Goal: Information Seeking & Learning: Learn about a topic

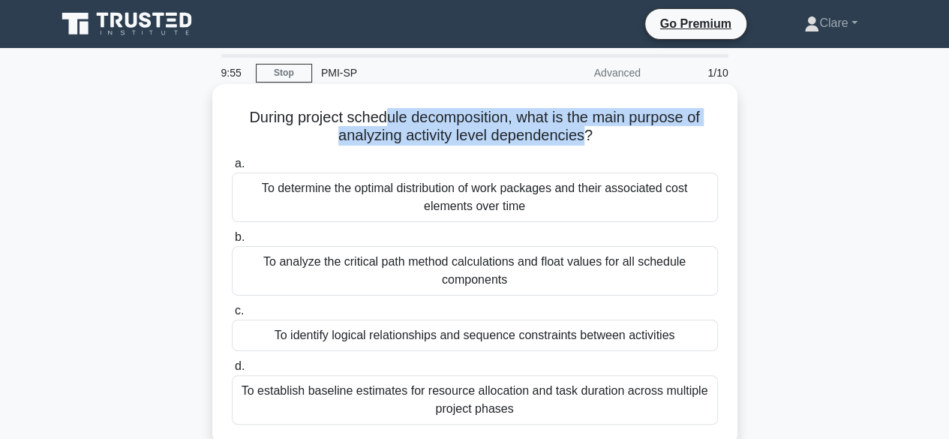
drag, startPoint x: 386, startPoint y: 118, endPoint x: 584, endPoint y: 136, distance: 198.9
click at [584, 136] on h5 "During project schedule decomposition, what is the main purpose of analyzing ac…" at bounding box center [474, 127] width 489 height 38
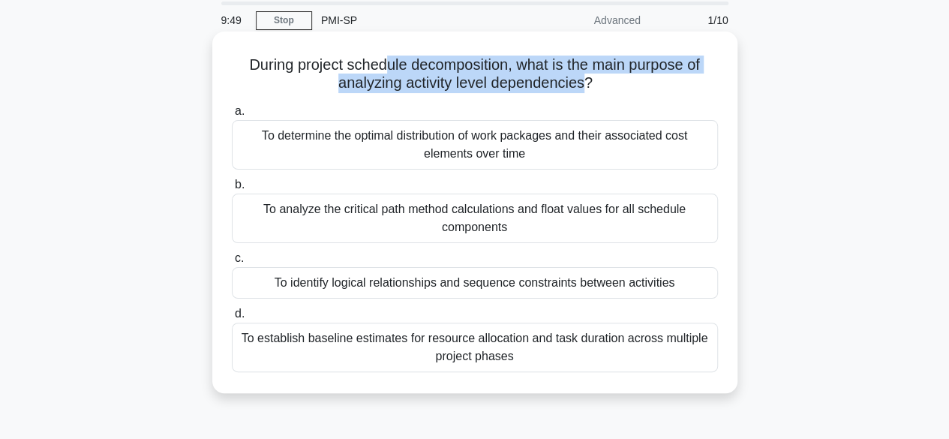
scroll to position [75, 0]
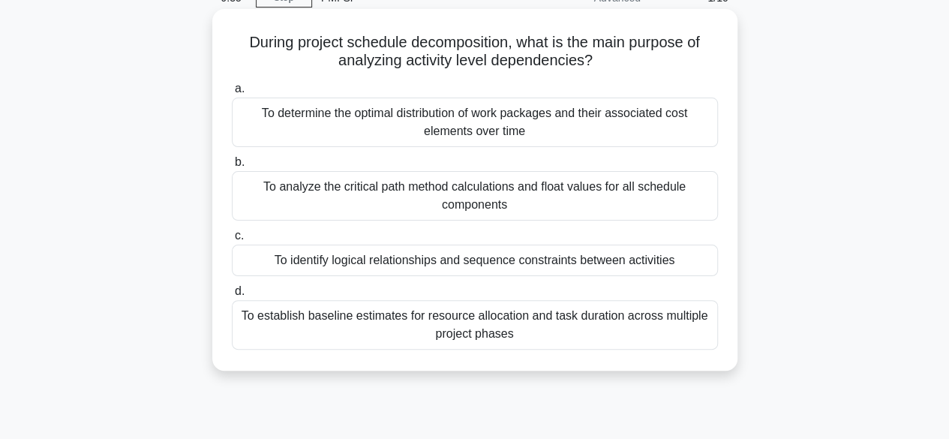
click at [389, 247] on div "To identify logical relationships and sequence constraints between activities" at bounding box center [475, 261] width 486 height 32
click at [232, 241] on input "c. To identify logical relationships and sequence constraints between activities" at bounding box center [232, 236] width 0 height 10
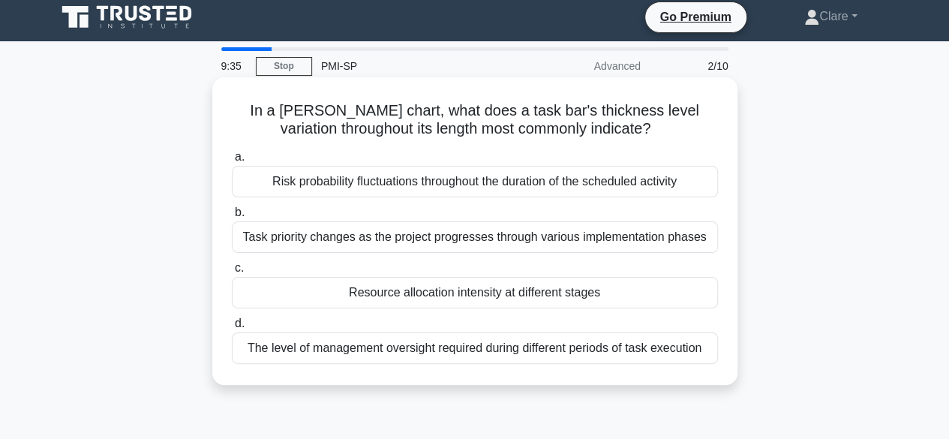
scroll to position [0, 0]
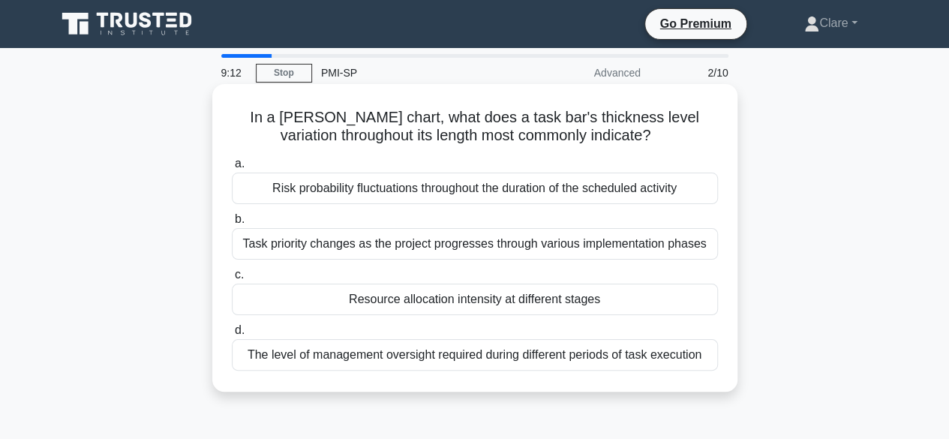
click at [401, 293] on div "Resource allocation intensity at different stages" at bounding box center [475, 300] width 486 height 32
click at [232, 280] on input "c. Resource allocation intensity at different stages" at bounding box center [232, 275] width 0 height 10
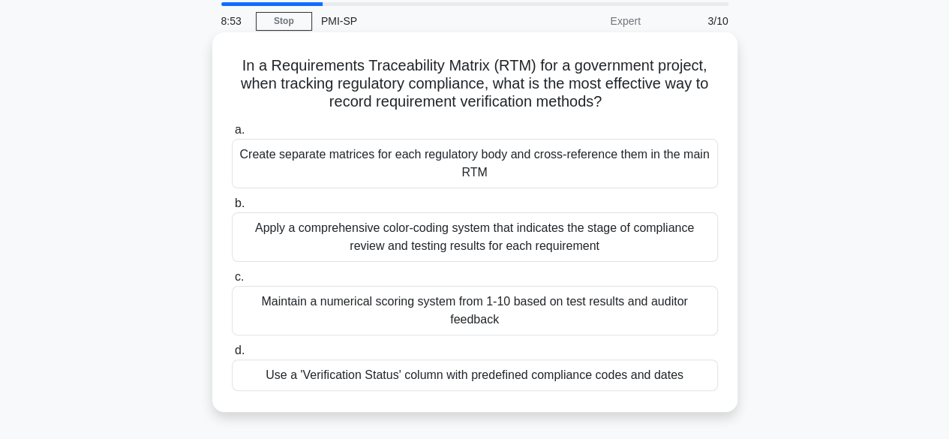
scroll to position [75, 0]
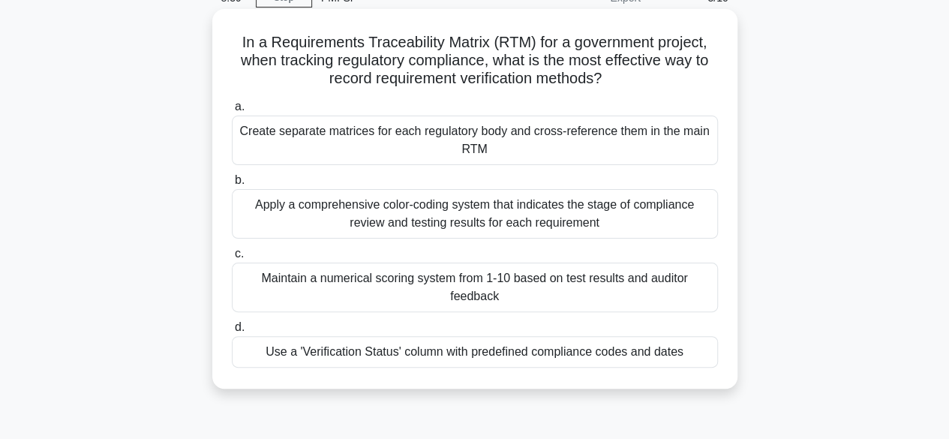
click at [569, 352] on div "Use a 'Verification Status' column with predefined compliance codes and dates" at bounding box center [475, 352] width 486 height 32
click at [232, 332] on input "d. Use a 'Verification Status' column with predefined compliance codes and dates" at bounding box center [232, 328] width 0 height 10
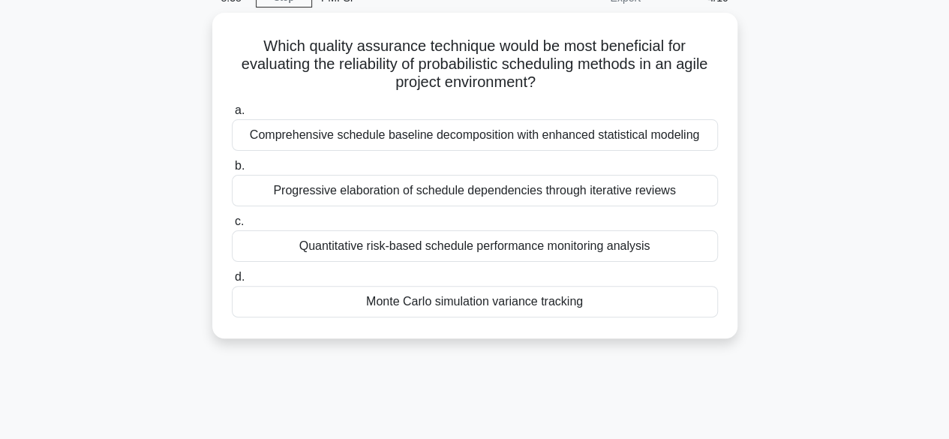
scroll to position [0, 0]
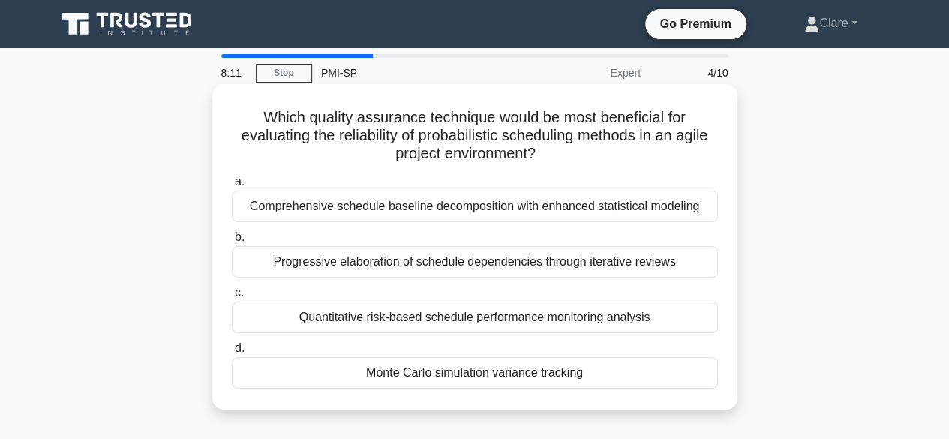
click at [457, 375] on div "Monte Carlo simulation variance tracking" at bounding box center [475, 373] width 486 height 32
click at [232, 353] on input "d. Monte Carlo simulation variance tracking" at bounding box center [232, 349] width 0 height 10
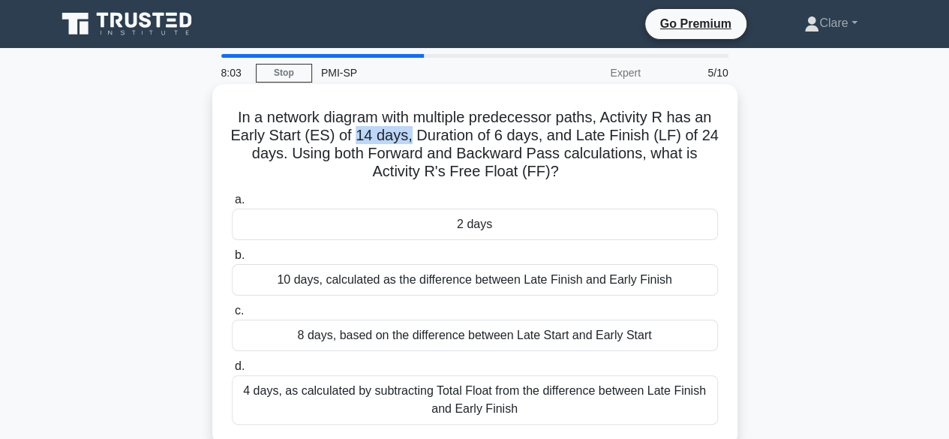
drag, startPoint x: 356, startPoint y: 133, endPoint x: 408, endPoint y: 139, distance: 52.1
click at [408, 139] on h5 "In a network diagram with multiple predecessor paths, Activity R has an Early S…" at bounding box center [474, 145] width 489 height 74
drag, startPoint x: 496, startPoint y: 132, endPoint x: 537, endPoint y: 135, distance: 41.4
click at [537, 135] on h5 "In a network diagram with multiple predecessor paths, Activity R has an Early S…" at bounding box center [474, 145] width 489 height 74
drag, startPoint x: 704, startPoint y: 137, endPoint x: 724, endPoint y: 137, distance: 20.3
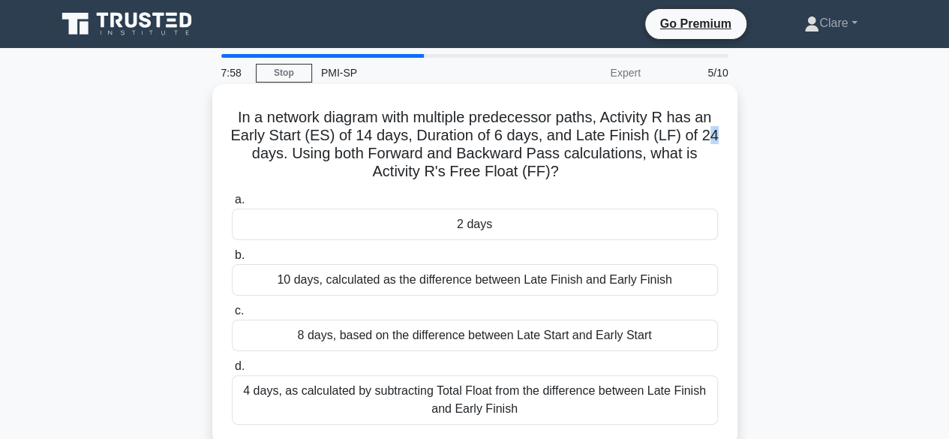
click at [724, 137] on div "In a network diagram with multiple predecessor paths, Activity R has an Early S…" at bounding box center [474, 265] width 513 height 350
drag, startPoint x: 437, startPoint y: 173, endPoint x: 543, endPoint y: 174, distance: 106.6
click at [543, 174] on h5 "In a network diagram with multiple predecessor paths, Activity R has an Early S…" at bounding box center [474, 145] width 489 height 74
click at [565, 173] on icon ".spinner_0XTQ{transform-origin:center;animation:spinner_y6GP .75s linear infini…" at bounding box center [568, 173] width 18 height 18
click at [386, 279] on div "10 days, calculated as the difference between Late Finish and Early Finish" at bounding box center [475, 280] width 486 height 32
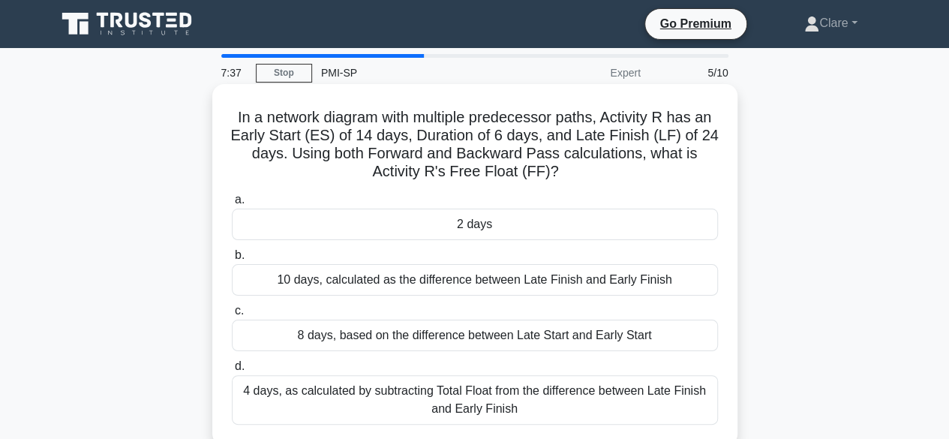
click at [232, 260] on input "b. 10 days, calculated as the difference between Late Finish and Early Finish" at bounding box center [232, 256] width 0 height 10
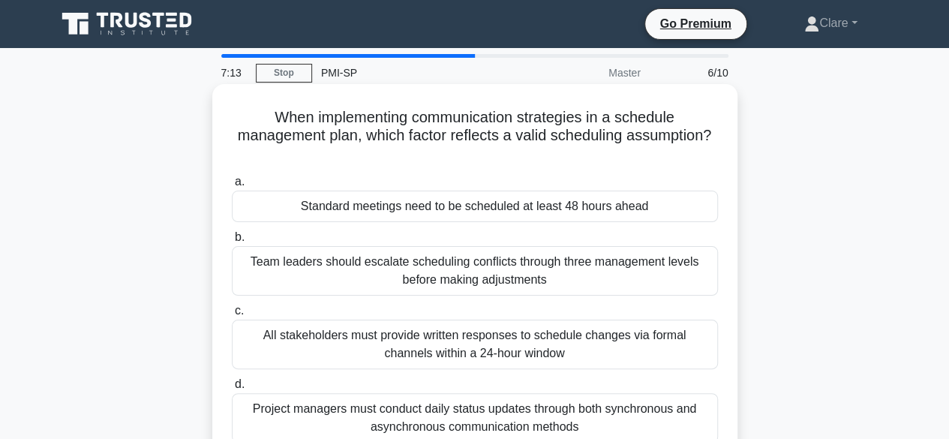
scroll to position [75, 0]
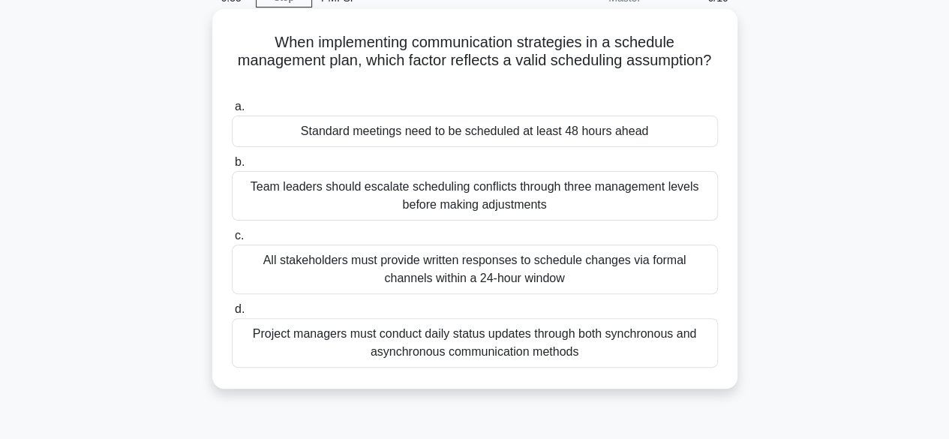
click at [441, 128] on div "Standard meetings need to be scheduled at least 48 hours ahead" at bounding box center [475, 132] width 486 height 32
click at [232, 112] on input "a. Standard meetings need to be scheduled at least 48 hours ahead" at bounding box center [232, 107] width 0 height 10
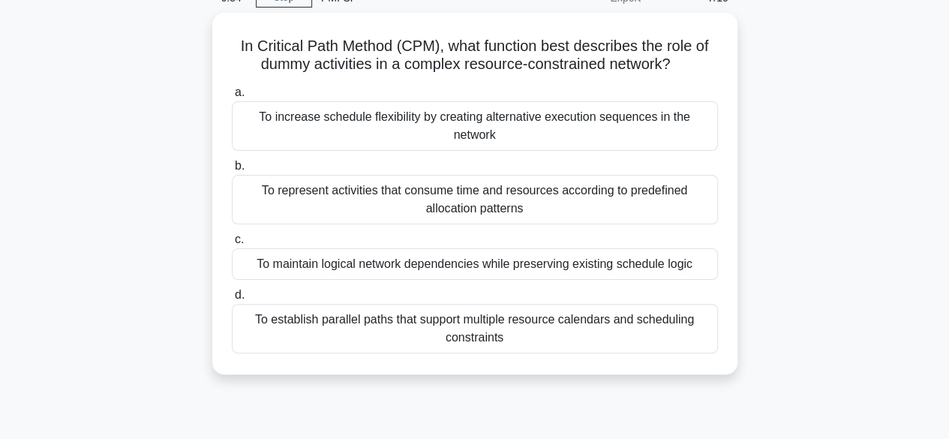
scroll to position [0, 0]
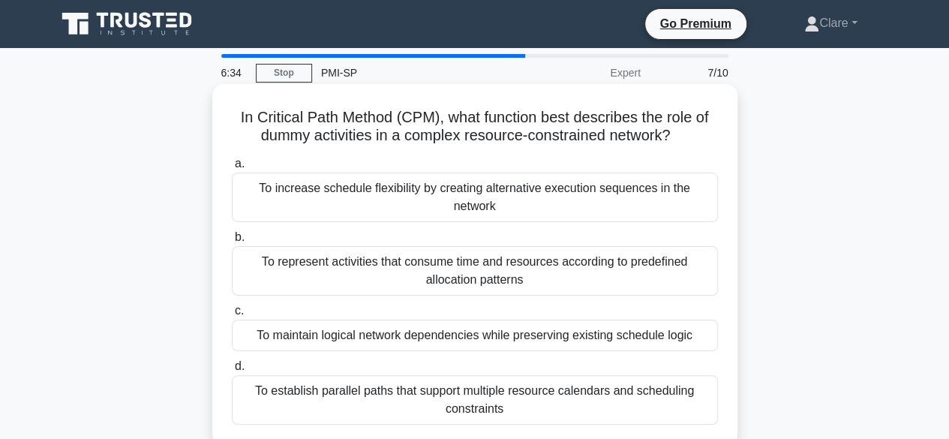
click at [564, 320] on div "To maintain logical network dependencies while preserving existing schedule log…" at bounding box center [475, 336] width 486 height 32
click at [232, 316] on input "c. To maintain logical network dependencies while preserving existing schedule …" at bounding box center [232, 311] width 0 height 10
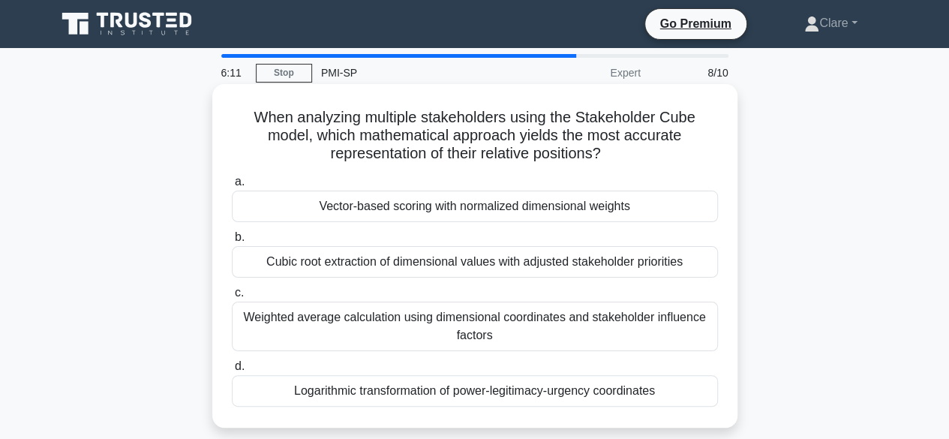
click at [506, 332] on div "Weighted average calculation using dimensional coordinates and stakeholder infl…" at bounding box center [475, 327] width 486 height 50
click at [232, 298] on input "c. Weighted average calculation using dimensional coordinates and stakeholder i…" at bounding box center [232, 293] width 0 height 10
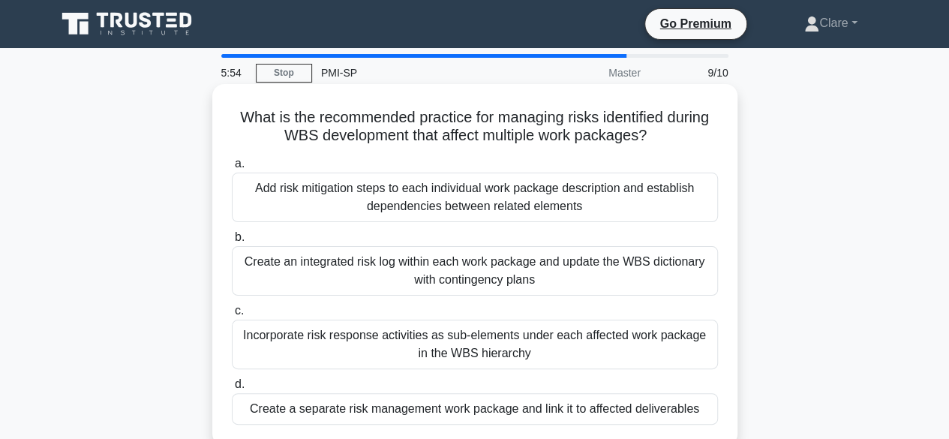
drag, startPoint x: 390, startPoint y: 115, endPoint x: 659, endPoint y: 128, distance: 268.9
click at [659, 128] on h5 "What is the recommended practice for managing risks identified during WBS devel…" at bounding box center [474, 127] width 489 height 38
click at [381, 270] on div "Create an integrated risk log within each work package and update the WBS dicti…" at bounding box center [475, 271] width 486 height 50
click at [232, 242] on input "b. Create an integrated risk log within each work package and update the WBS di…" at bounding box center [232, 238] width 0 height 10
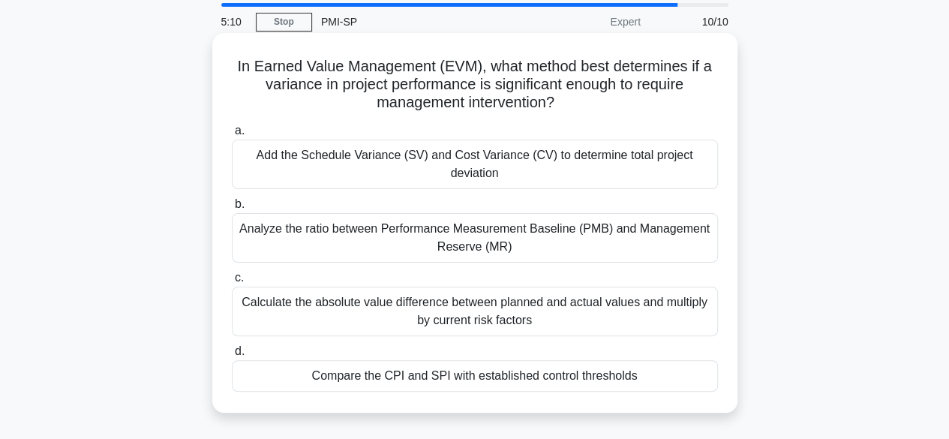
scroll to position [75, 0]
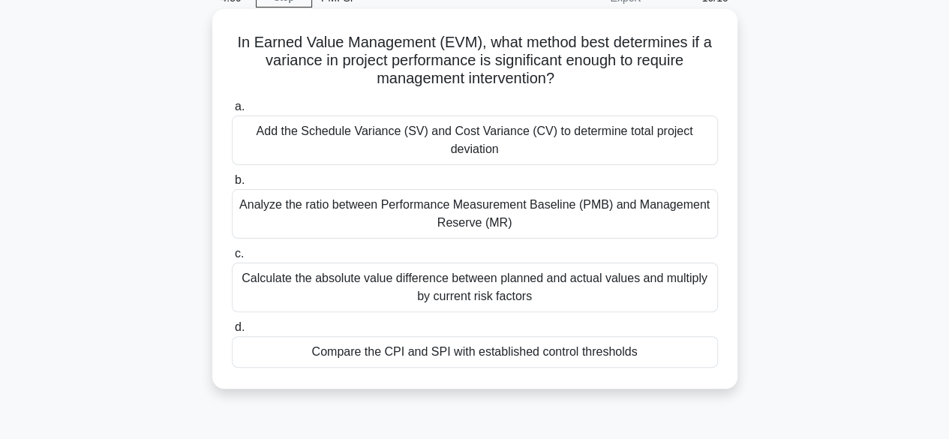
click at [488, 355] on div "Compare the CPI and SPI with established control thresholds" at bounding box center [475, 352] width 486 height 32
click at [232, 332] on input "d. Compare the CPI and SPI with established control thresholds" at bounding box center [232, 328] width 0 height 10
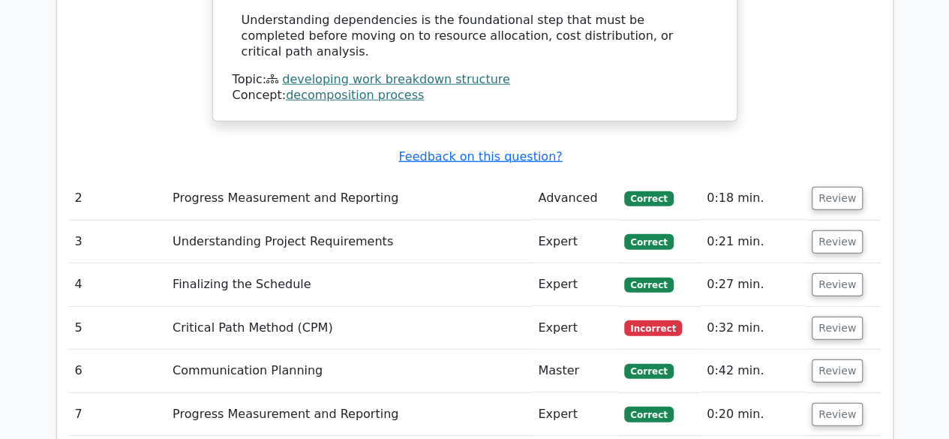
scroll to position [2026, 0]
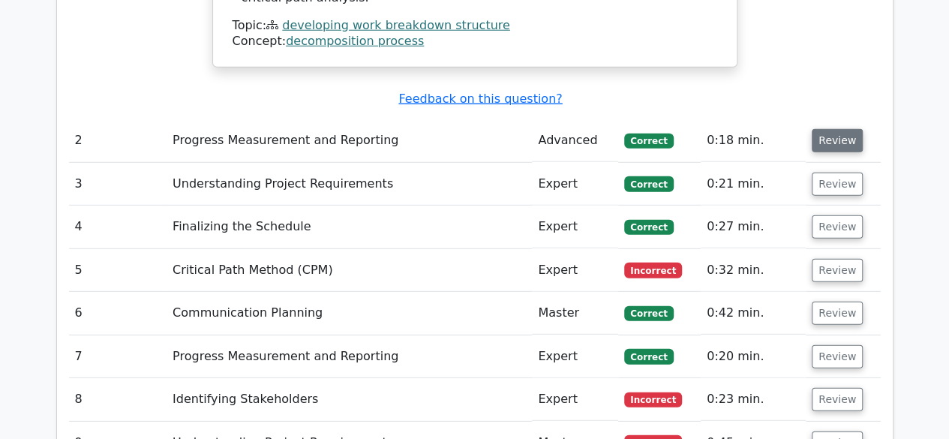
click at [845, 129] on button "Review" at bounding box center [837, 140] width 51 height 23
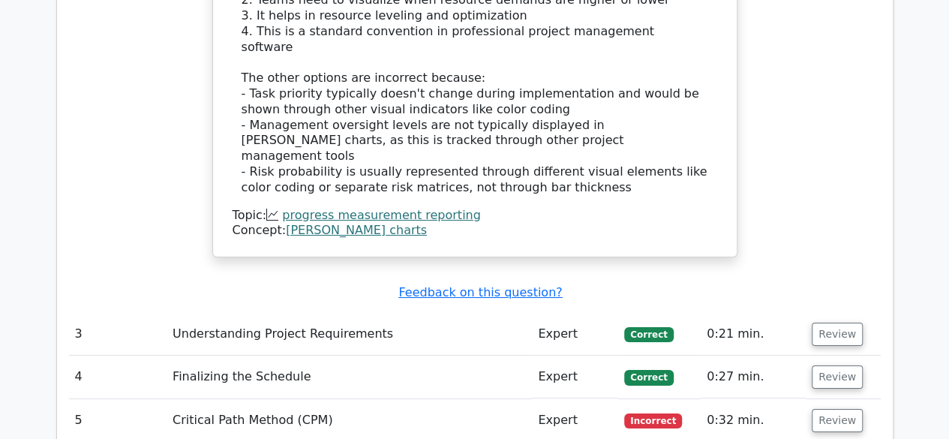
scroll to position [2701, 0]
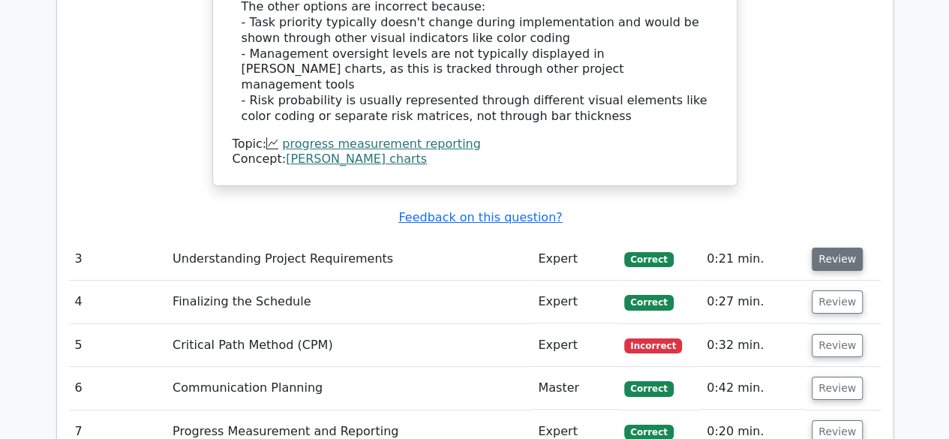
click at [836, 248] on button "Review" at bounding box center [837, 259] width 51 height 23
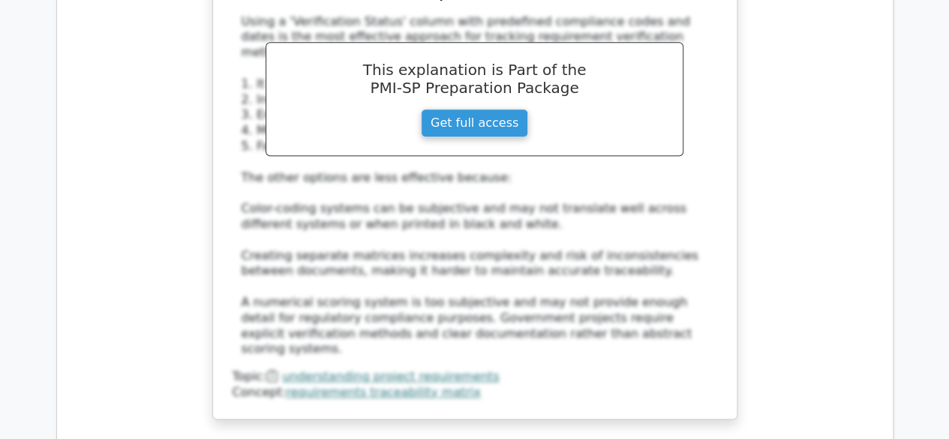
scroll to position [3602, 0]
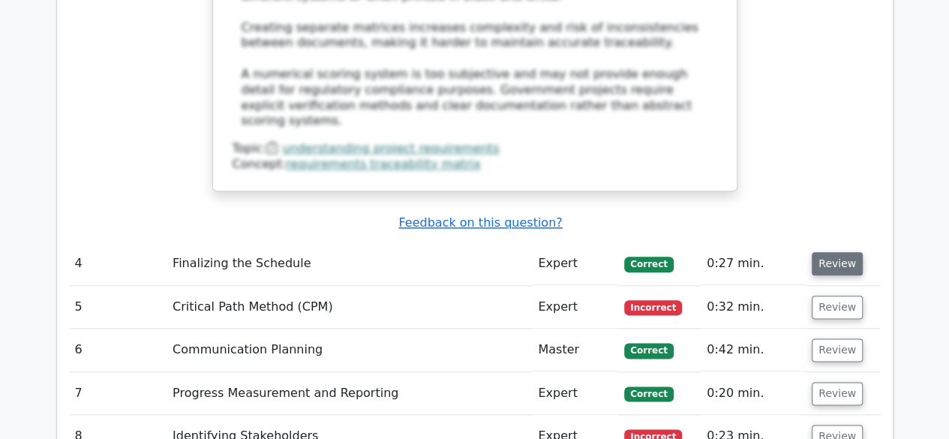
click at [830, 252] on button "Review" at bounding box center [837, 263] width 51 height 23
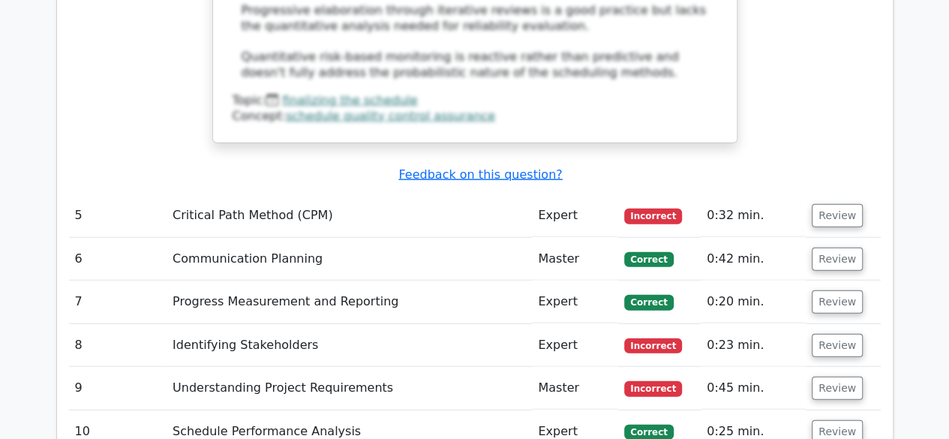
scroll to position [4502, 0]
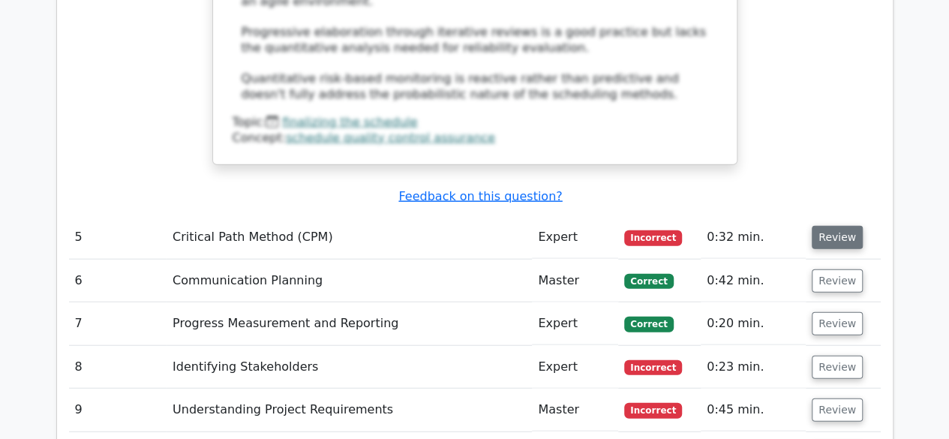
click at [834, 226] on button "Review" at bounding box center [837, 237] width 51 height 23
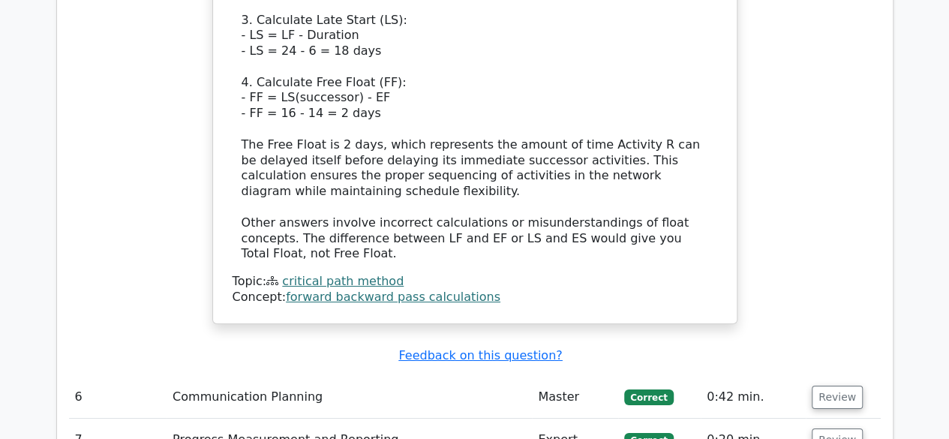
scroll to position [5328, 0]
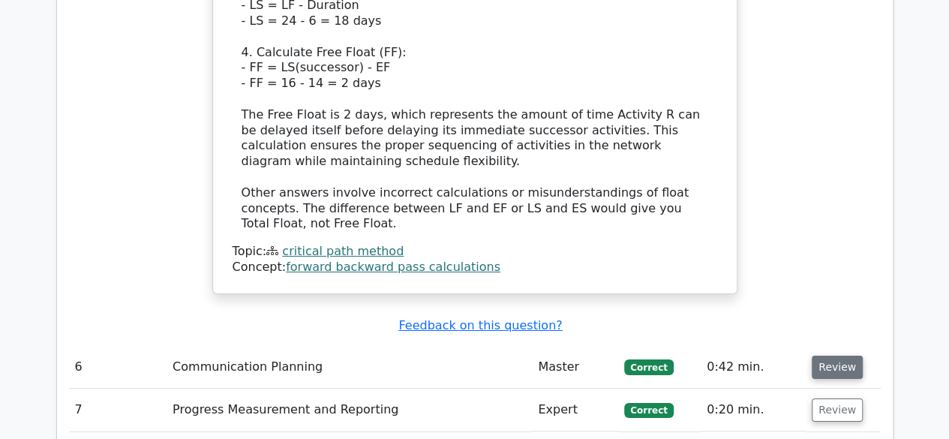
click at [839, 356] on button "Review" at bounding box center [837, 367] width 51 height 23
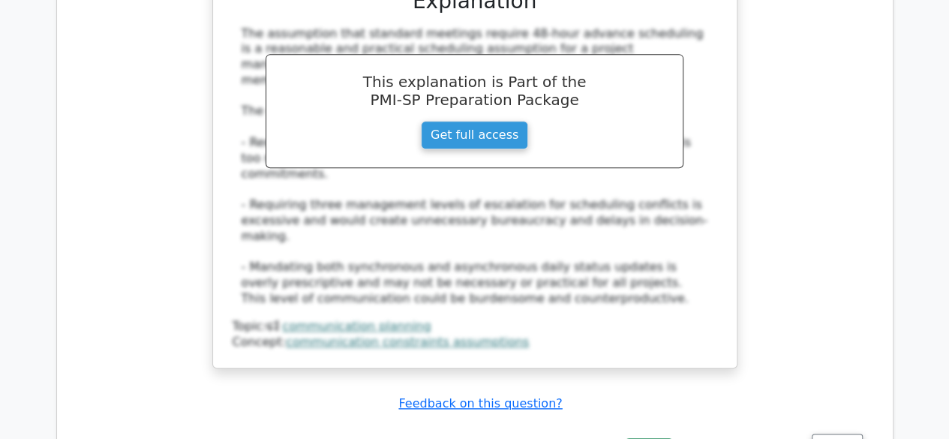
scroll to position [6078, 0]
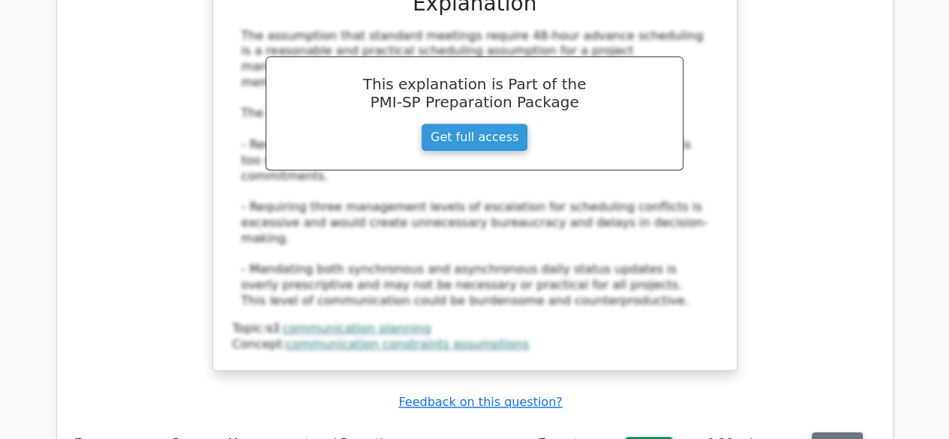
click at [846, 432] on button "Review" at bounding box center [837, 443] width 51 height 23
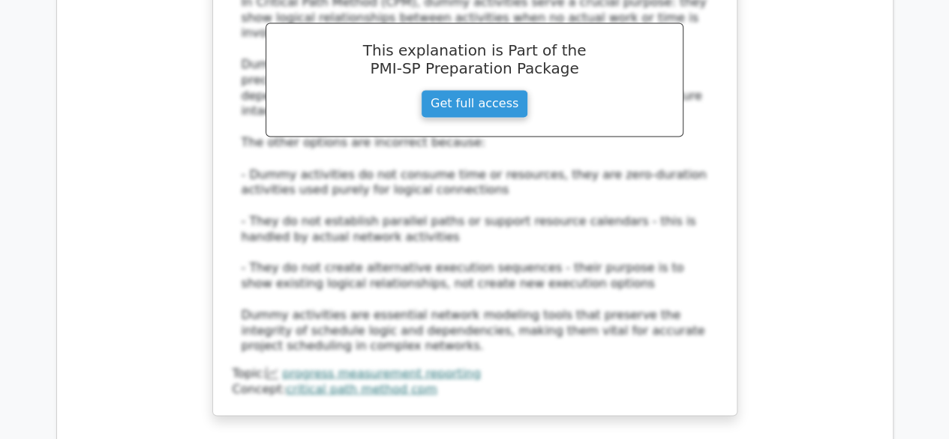
scroll to position [6979, 0]
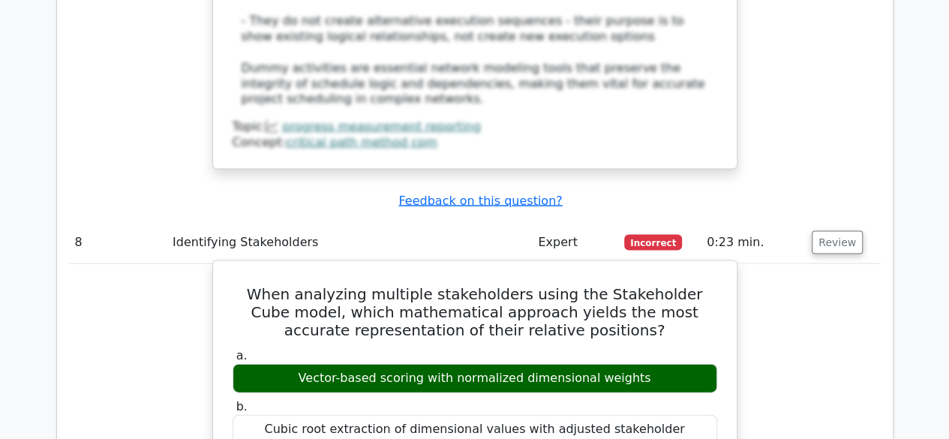
scroll to position [7279, 0]
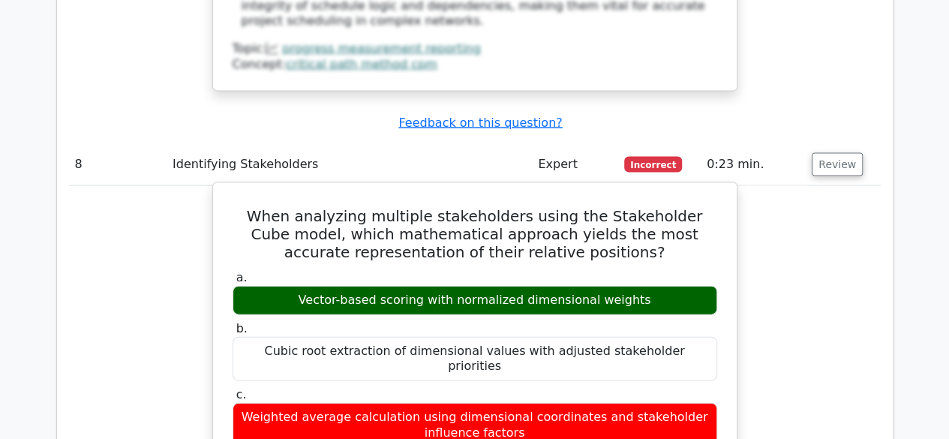
drag, startPoint x: 335, startPoint y: 329, endPoint x: 680, endPoint y: 329, distance: 345.2
drag, startPoint x: 357, startPoint y: 341, endPoint x: 701, endPoint y: 353, distance: 343.9
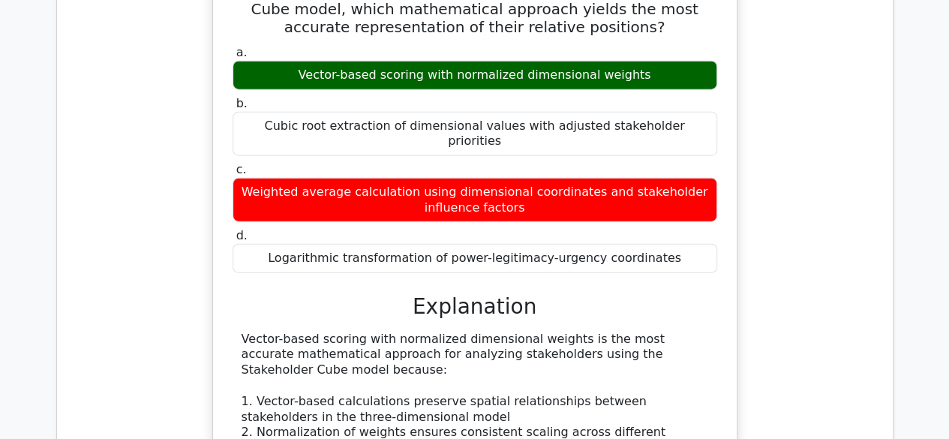
scroll to position [7729, 0]
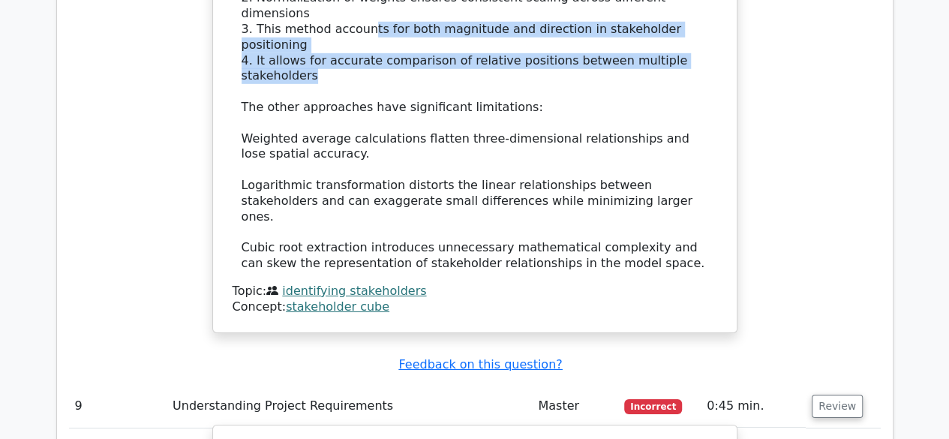
scroll to position [7954, 0]
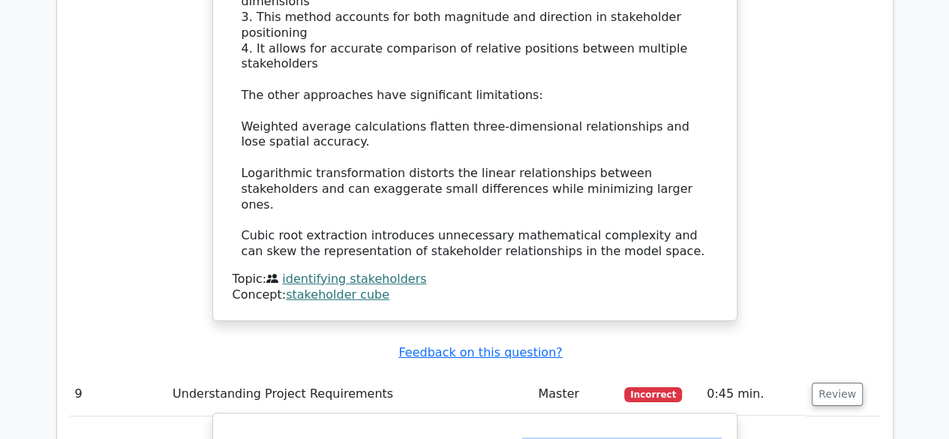
drag, startPoint x: 492, startPoint y: 49, endPoint x: 713, endPoint y: 68, distance: 222.2
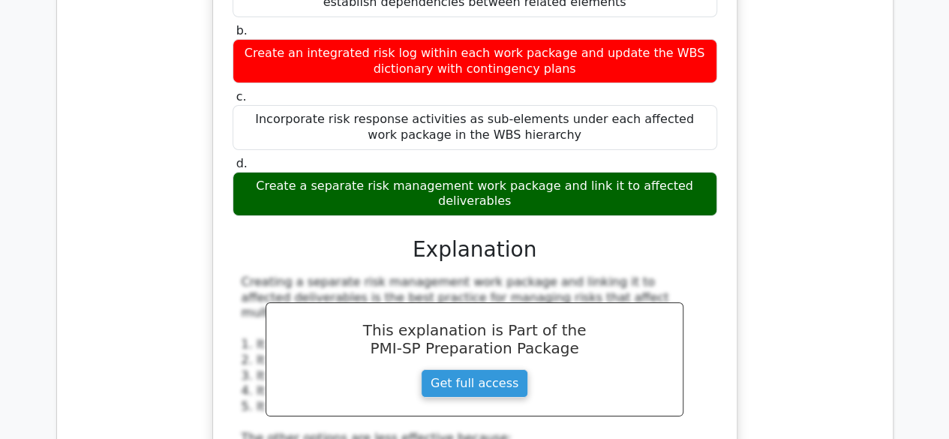
scroll to position [8630, 0]
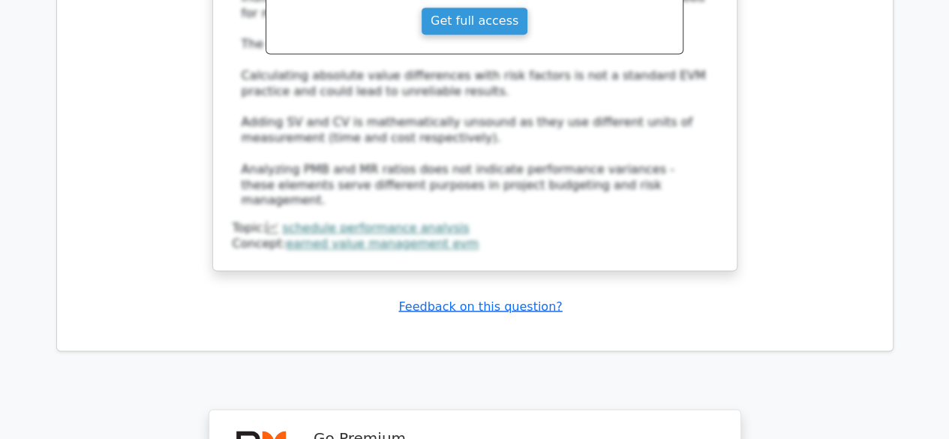
scroll to position [9755, 0]
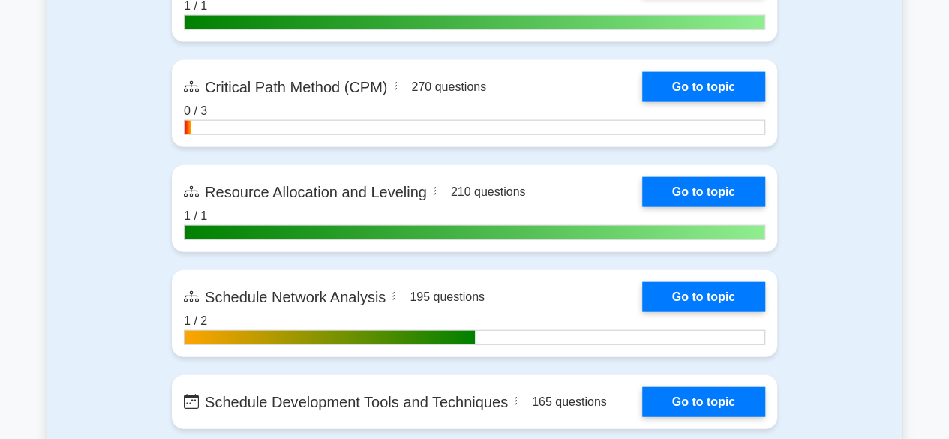
scroll to position [1576, 0]
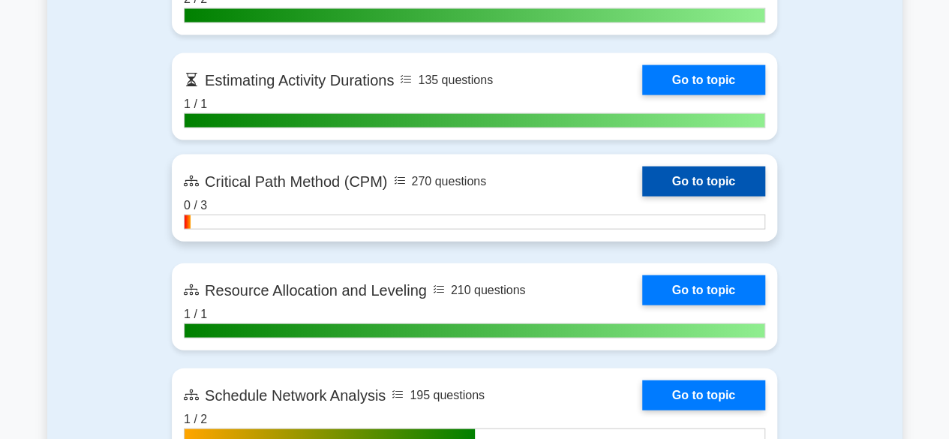
click at [714, 197] on link "Go to topic" at bounding box center [703, 182] width 123 height 30
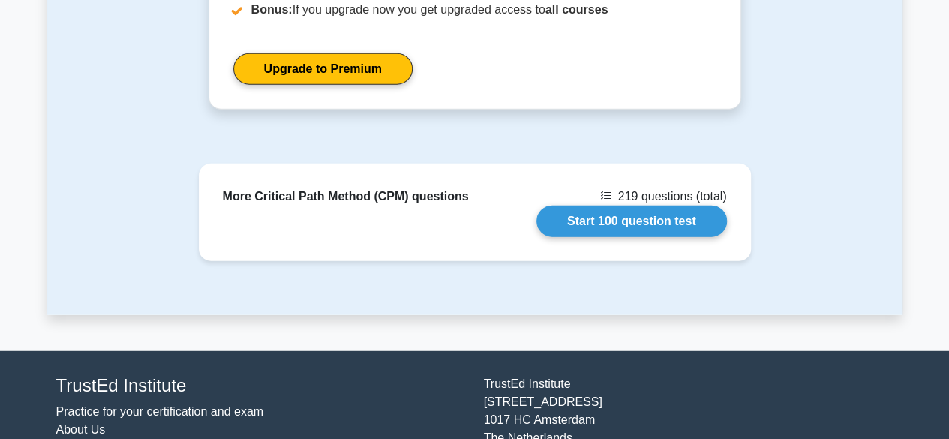
scroll to position [1816, 0]
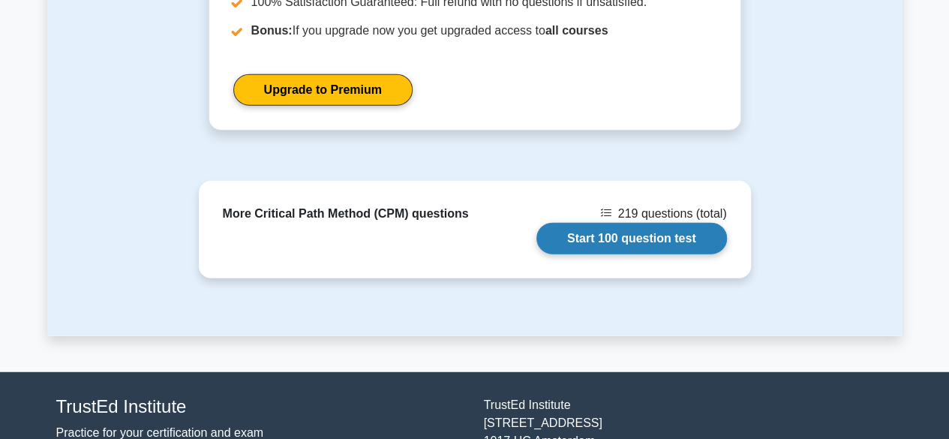
click at [606, 223] on link "Start 100 question test" at bounding box center [632, 239] width 191 height 32
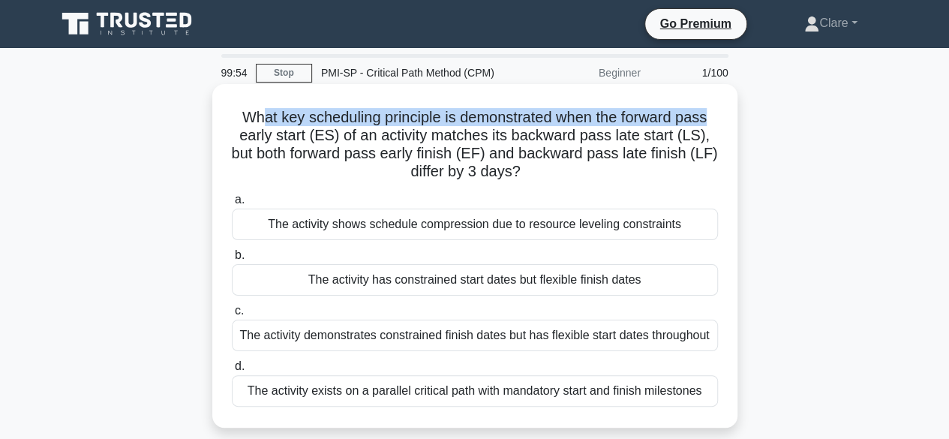
drag, startPoint x: 258, startPoint y: 119, endPoint x: 720, endPoint y: 116, distance: 462.3
click at [720, 116] on div "What key scheduling principle is demonstrated when the forward pass early start…" at bounding box center [474, 256] width 513 height 332
drag, startPoint x: 239, startPoint y: 135, endPoint x: 561, endPoint y: 176, distance: 324.5
click at [561, 176] on h5 "What key scheduling principle is demonstrated when the forward pass early start…" at bounding box center [474, 145] width 489 height 74
click at [416, 147] on h5 "What key scheduling principle is demonstrated when the forward pass early start…" at bounding box center [474, 145] width 489 height 74
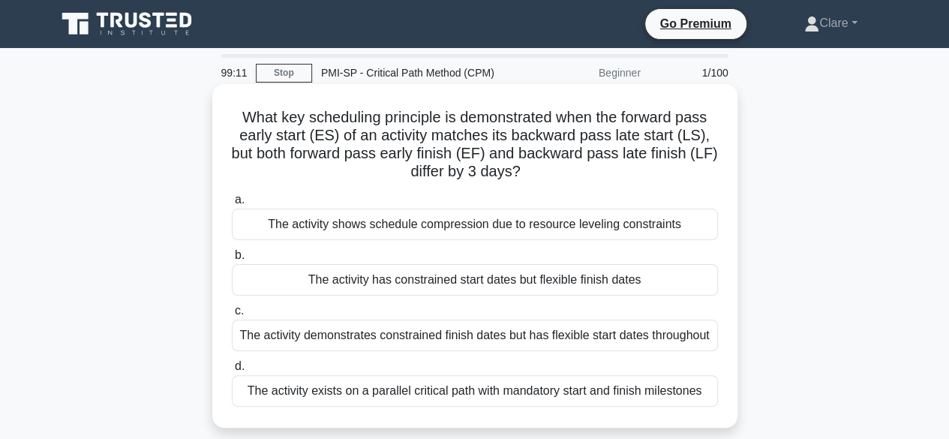
click at [480, 281] on div "The activity has constrained start dates but flexible finish dates" at bounding box center [475, 280] width 486 height 32
click at [232, 260] on input "b. The activity has constrained start dates but flexible finish dates" at bounding box center [232, 256] width 0 height 10
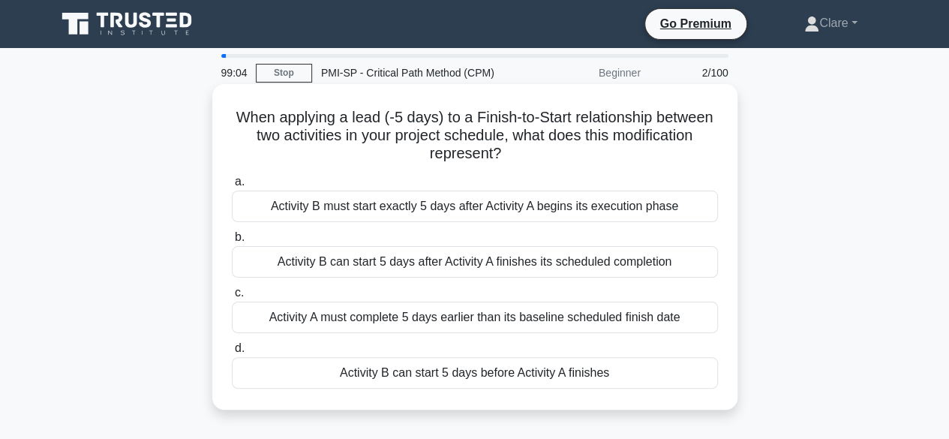
drag, startPoint x: 425, startPoint y: 122, endPoint x: 557, endPoint y: 152, distance: 135.4
click at [557, 152] on h5 "When applying a lead (-5 days) to a Finish-to-Start relationship between two ac…" at bounding box center [474, 136] width 489 height 56
click at [485, 206] on div "Activity B must start exactly 5 days after Activity A begins its execution phase" at bounding box center [475, 207] width 486 height 32
click at [232, 187] on input "a. Activity B must start exactly 5 days after Activity A begins its execution p…" at bounding box center [232, 182] width 0 height 10
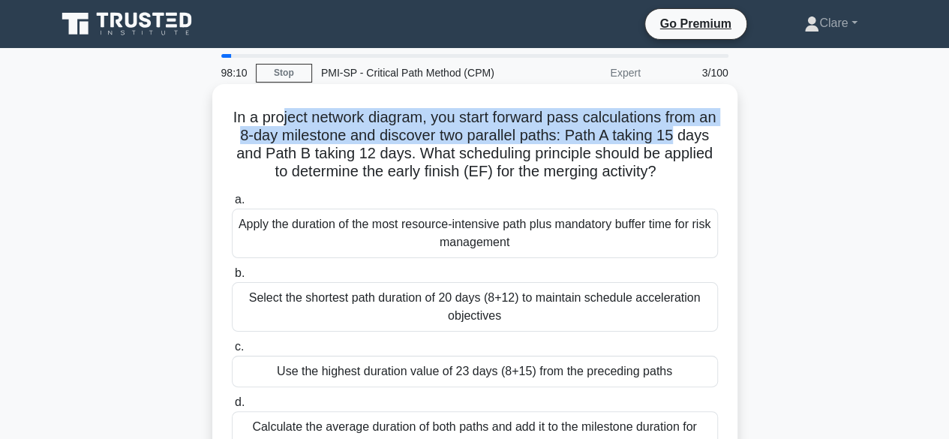
drag, startPoint x: 289, startPoint y: 118, endPoint x: 716, endPoint y: 134, distance: 427.3
click at [716, 134] on h5 "In a project network diagram, you start forward pass calculations from an 8-day…" at bounding box center [474, 145] width 489 height 74
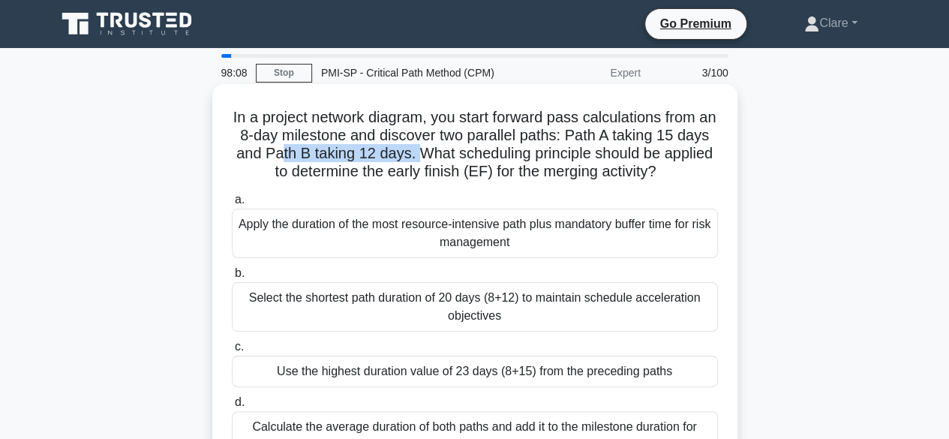
drag, startPoint x: 323, startPoint y: 154, endPoint x: 459, endPoint y: 149, distance: 136.6
click at [459, 149] on h5 "In a project network diagram, you start forward pass calculations from an 8-day…" at bounding box center [474, 145] width 489 height 74
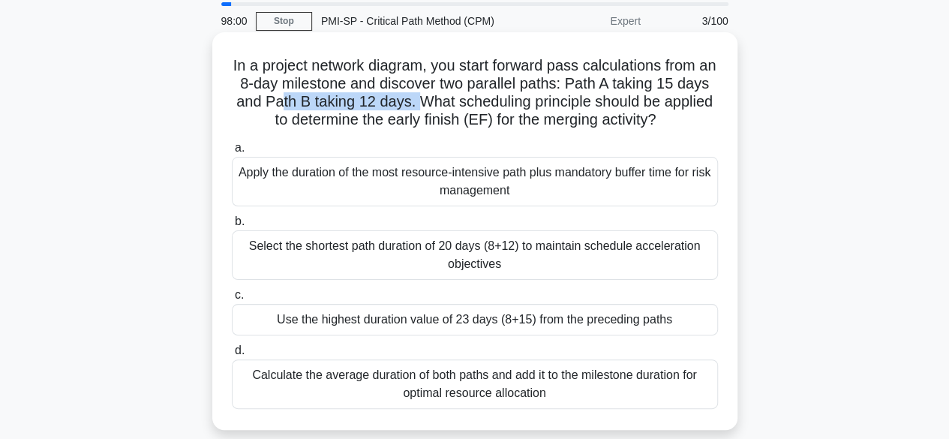
scroll to position [75, 0]
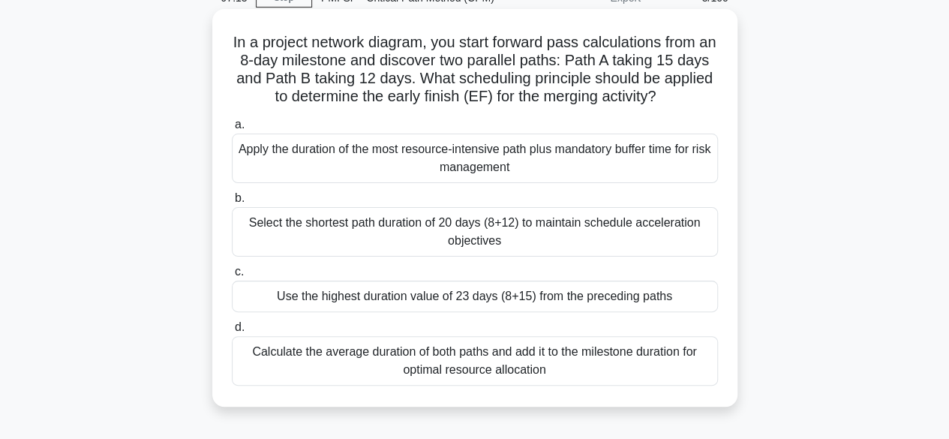
click at [525, 163] on div "Apply the duration of the most resource-intensive path plus mandatory buffer ti…" at bounding box center [475, 159] width 486 height 50
click at [232, 130] on input "a. Apply the duration of the most resource-intensive path plus mandatory buffer…" at bounding box center [232, 125] width 0 height 10
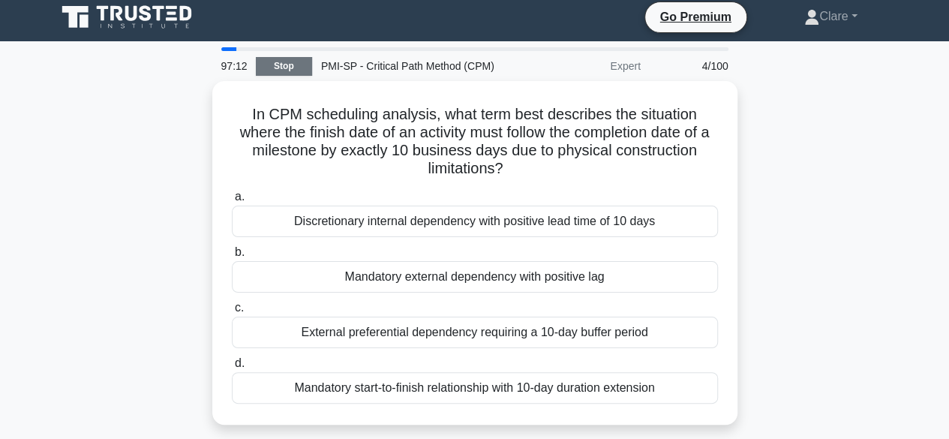
scroll to position [0, 0]
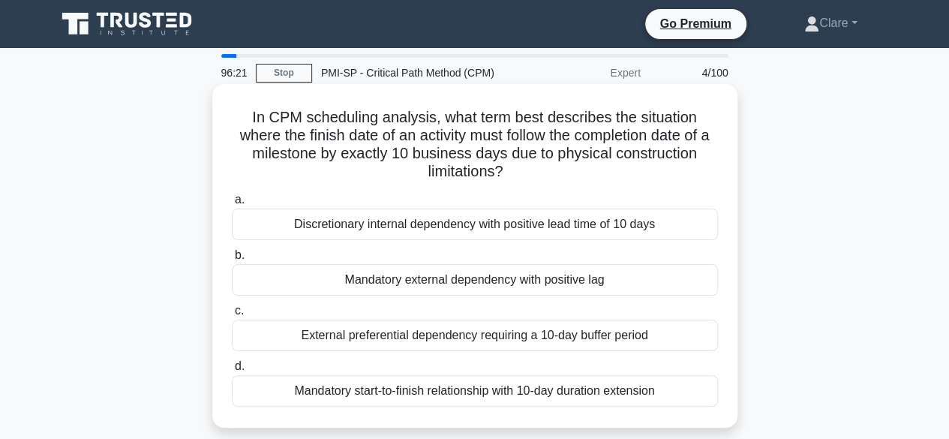
click at [489, 338] on div "External preferential dependency requiring a 10-day buffer period" at bounding box center [475, 336] width 486 height 32
click at [232, 316] on input "c. External preferential dependency requiring a 10-day buffer period" at bounding box center [232, 311] width 0 height 10
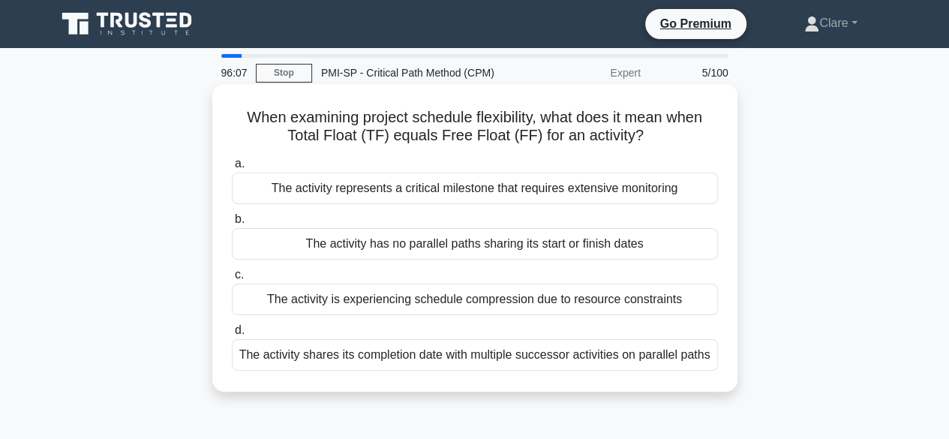
click at [465, 189] on div "The activity represents a critical milestone that requires extensive monitoring" at bounding box center [475, 189] width 486 height 32
click at [232, 169] on input "a. The activity represents a critical milestone that requires extensive monitor…" at bounding box center [232, 164] width 0 height 10
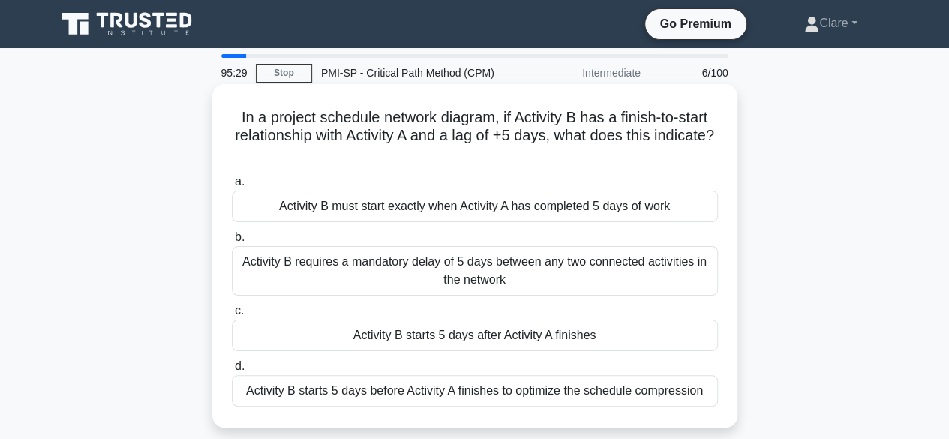
click at [458, 336] on div "Activity B starts 5 days after Activity A finishes" at bounding box center [475, 336] width 486 height 32
click at [232, 316] on input "c. Activity B starts 5 days after Activity A finishes" at bounding box center [232, 311] width 0 height 10
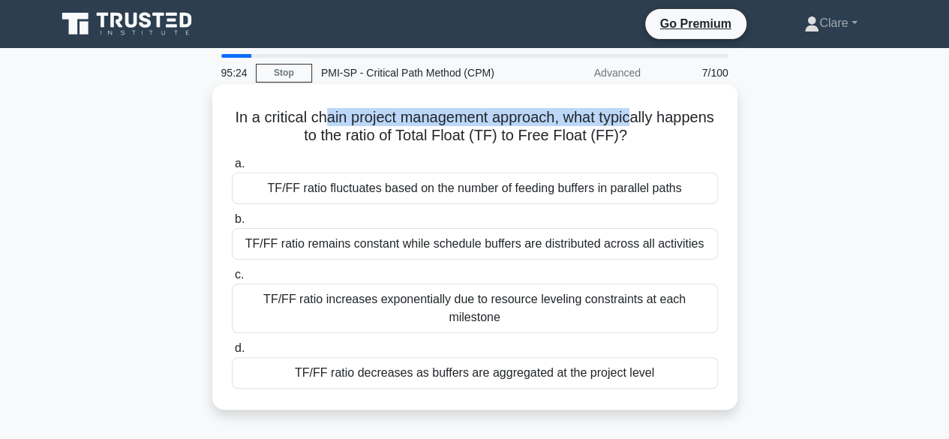
drag, startPoint x: 362, startPoint y: 117, endPoint x: 665, endPoint y: 122, distance: 303.2
click at [665, 122] on h5 "In a critical chain project management approach, what typically happens to the …" at bounding box center [474, 127] width 489 height 38
drag, startPoint x: 465, startPoint y: 142, endPoint x: 672, endPoint y: 131, distance: 207.4
click at [672, 131] on h5 "In a critical chain project management approach, what typically happens to the …" at bounding box center [474, 127] width 489 height 38
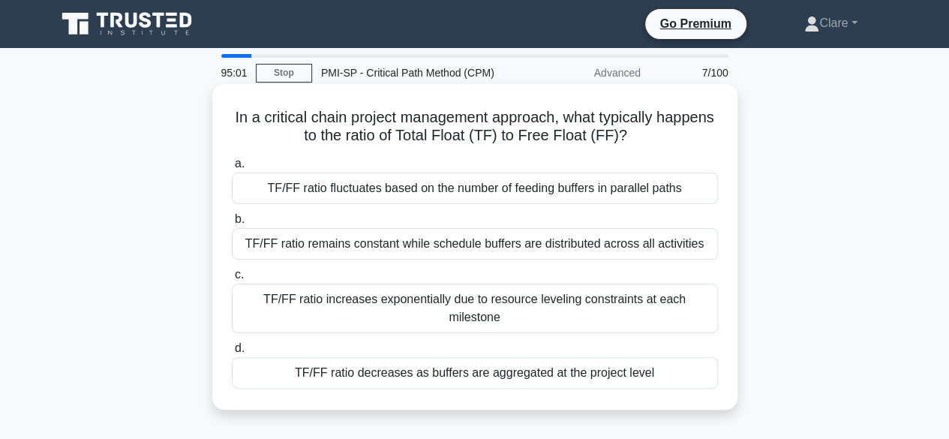
click at [563, 191] on div "TF/FF ratio fluctuates based on the number of feeding buffers in parallel paths" at bounding box center [475, 189] width 486 height 32
click at [232, 169] on input "a. TF/FF ratio fluctuates based on the number of feeding buffers in parallel pa…" at bounding box center [232, 164] width 0 height 10
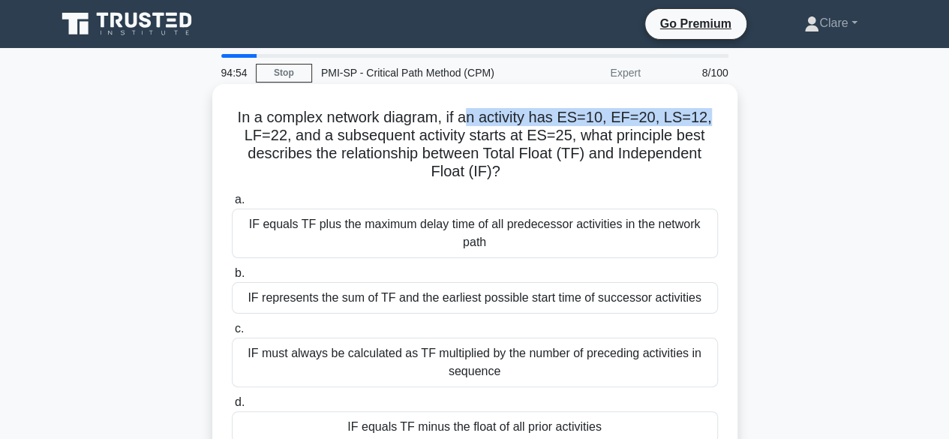
drag, startPoint x: 477, startPoint y: 116, endPoint x: 726, endPoint y: 125, distance: 249.3
click at [726, 125] on div "In a complex network diagram, if an activity has ES=10, EF=20, LS=12, LF=22, an…" at bounding box center [474, 274] width 513 height 368
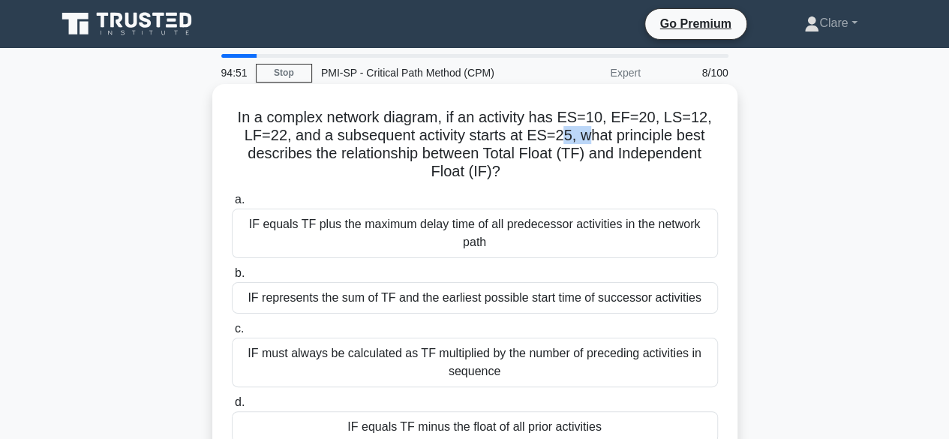
drag, startPoint x: 558, startPoint y: 140, endPoint x: 593, endPoint y: 140, distance: 34.5
click at [593, 140] on h5 "In a complex network diagram, if an activity has ES=10, EF=20, LS=12, LF=22, an…" at bounding box center [474, 145] width 489 height 74
click at [570, 154] on h5 "In a complex network diagram, if an activity has ES=10, EF=20, LS=12, LF=22, an…" at bounding box center [474, 145] width 489 height 74
click at [480, 296] on div "IF represents the sum of TF and the earliest possible start time of successor a…" at bounding box center [475, 298] width 486 height 32
click at [232, 278] on input "b. IF represents the sum of TF and the earliest possible start time of successo…" at bounding box center [232, 274] width 0 height 10
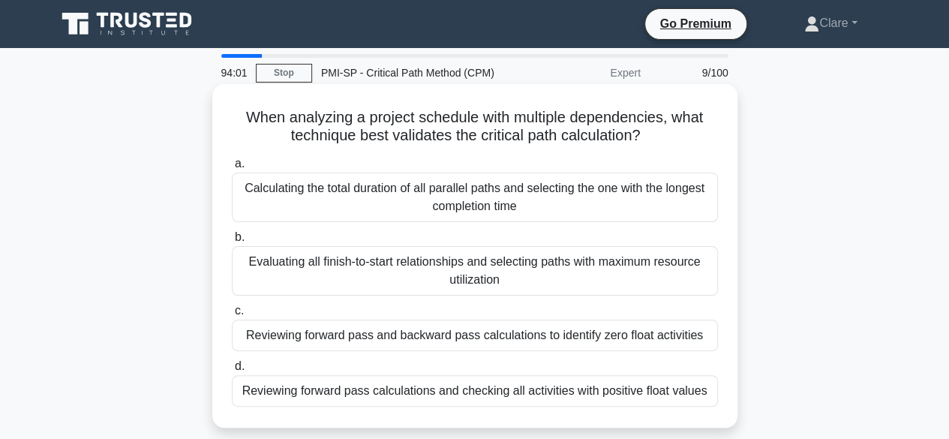
drag, startPoint x: 433, startPoint y: 120, endPoint x: 705, endPoint y: 133, distance: 271.9
click at [705, 133] on h5 "When analyzing a project schedule with multiple dependencies, what technique be…" at bounding box center [474, 127] width 489 height 38
click at [371, 210] on div "Calculating the total duration of all parallel paths and selecting the one with…" at bounding box center [475, 198] width 486 height 50
click at [232, 169] on input "a. Calculating the total duration of all parallel paths and selecting the one w…" at bounding box center [232, 164] width 0 height 10
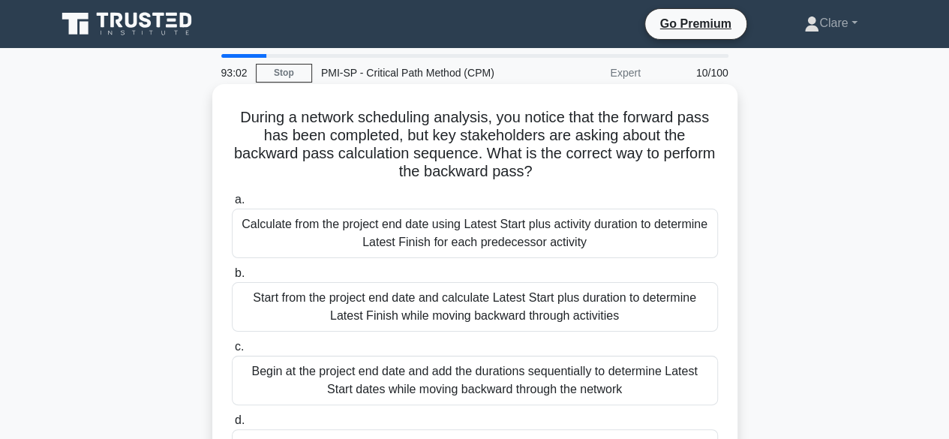
drag, startPoint x: 516, startPoint y: 116, endPoint x: 605, endPoint y: 169, distance: 103.0
click at [617, 170] on h5 "During a network scheduling analysis, you notice that the forward pass has been…" at bounding box center [474, 145] width 489 height 74
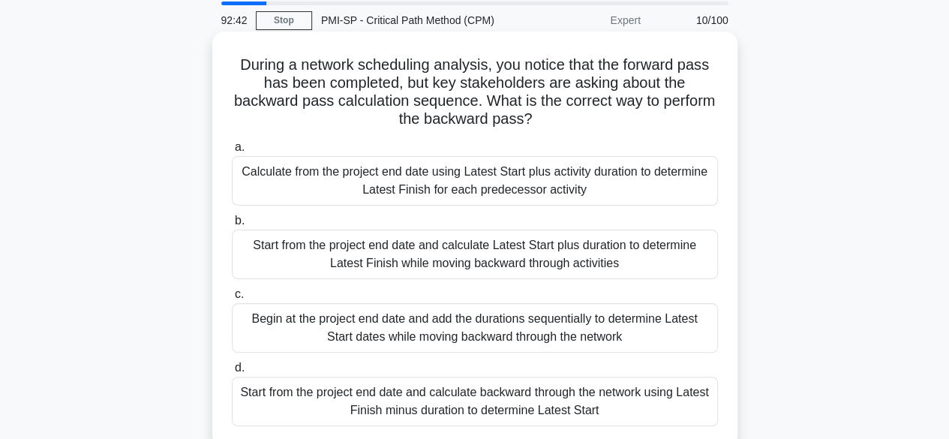
scroll to position [75, 0]
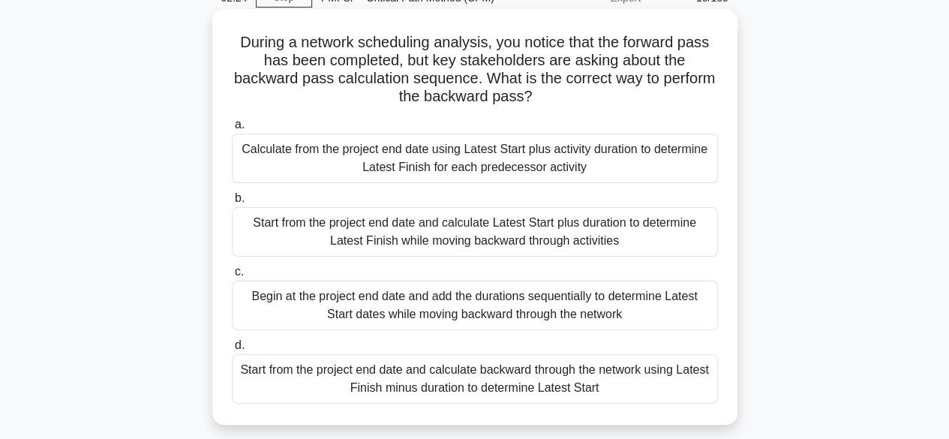
click at [408, 383] on div "Start from the project end date and calculate backward through the network usin…" at bounding box center [475, 379] width 486 height 50
click at [232, 350] on input "d. Start from the project end date and calculate backward through the network u…" at bounding box center [232, 346] width 0 height 10
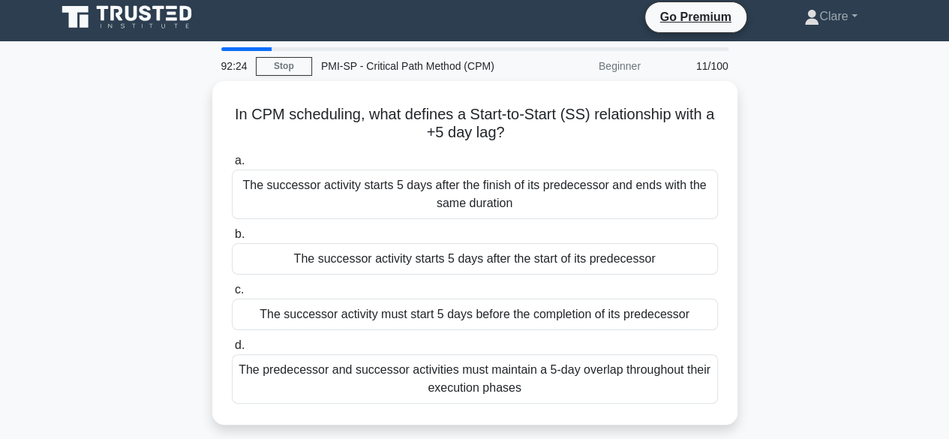
scroll to position [0, 0]
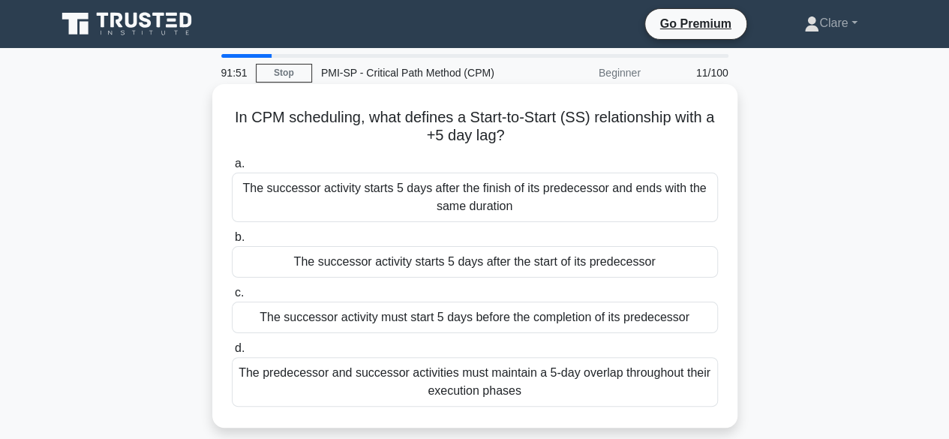
click at [432, 266] on div "The successor activity starts 5 days after the start of its predecessor" at bounding box center [475, 262] width 486 height 32
click at [232, 242] on input "b. The successor activity starts 5 days after the start of its predecessor" at bounding box center [232, 238] width 0 height 10
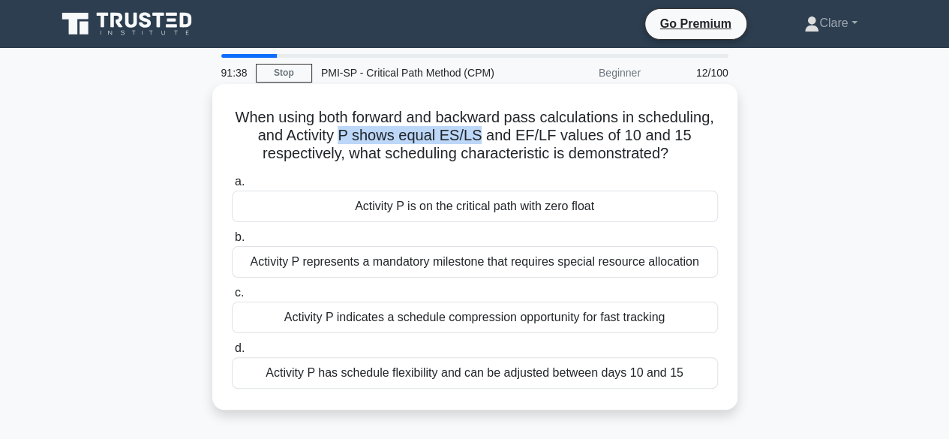
drag, startPoint x: 398, startPoint y: 135, endPoint x: 537, endPoint y: 136, distance: 138.8
click at [537, 136] on h5 "When using both forward and backward pass calculations in scheduling, and Activ…" at bounding box center [474, 136] width 489 height 56
click at [471, 371] on div "Activity P has schedule flexibility and can be adjusted between days 10 and 15" at bounding box center [475, 373] width 486 height 32
click at [232, 353] on input "d. Activity P has schedule flexibility and can be adjusted between days 10 and …" at bounding box center [232, 349] width 0 height 10
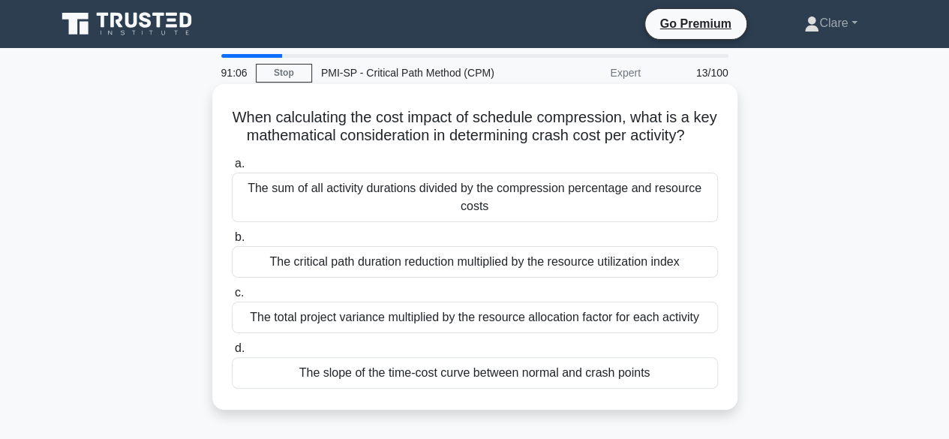
drag, startPoint x: 513, startPoint y: 117, endPoint x: 724, endPoint y: 148, distance: 213.8
click at [724, 148] on div "When calculating the cost impact of schedule compression, what is a key mathema…" at bounding box center [474, 247] width 513 height 314
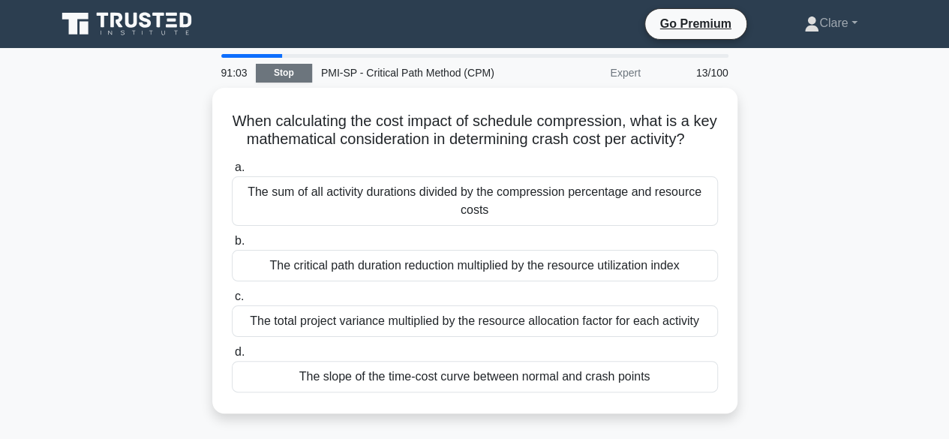
click at [288, 65] on link "Stop" at bounding box center [284, 73] width 56 height 19
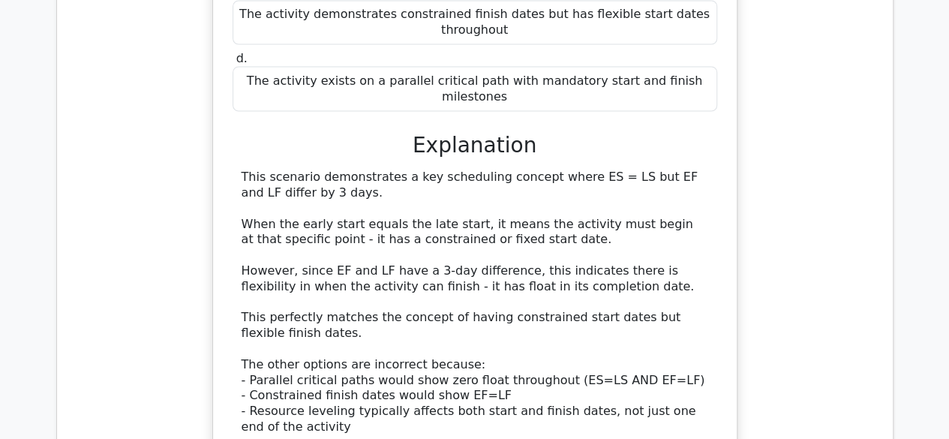
scroll to position [1426, 0]
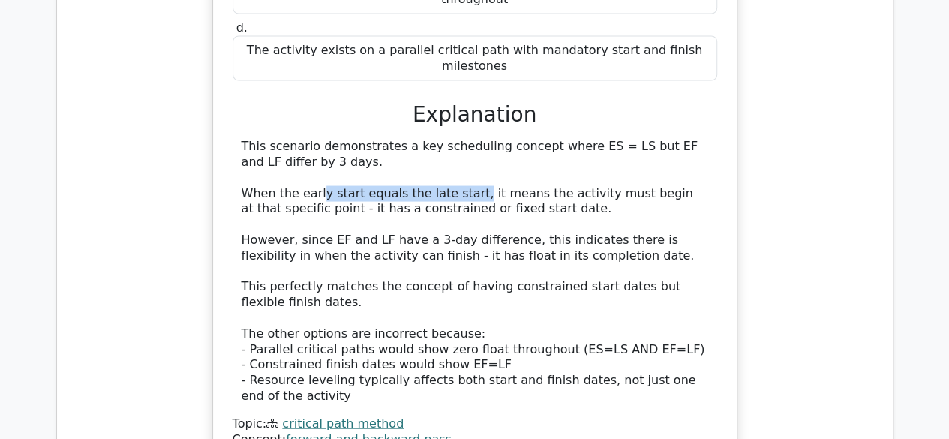
drag, startPoint x: 316, startPoint y: 123, endPoint x: 459, endPoint y: 122, distance: 142.6
click at [459, 139] on div "This scenario demonstrates a key scheduling concept where ES = LS but EF and LF…" at bounding box center [475, 272] width 467 height 266
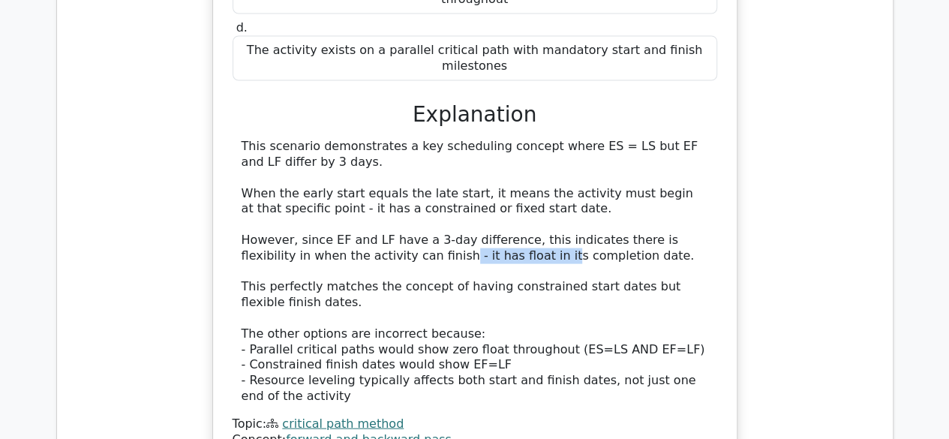
drag, startPoint x: 387, startPoint y: 191, endPoint x: 473, endPoint y: 185, distance: 85.8
click at [473, 185] on div "This scenario demonstrates a key scheduling concept where ES = LS but EF and LF…" at bounding box center [475, 272] width 467 height 266
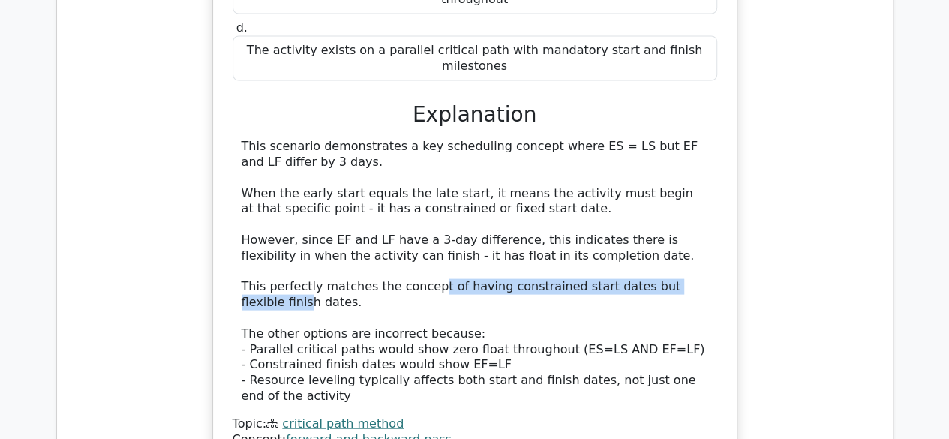
drag, startPoint x: 422, startPoint y: 217, endPoint x: 687, endPoint y: 216, distance: 264.9
click at [687, 216] on div "This scenario demonstrates a key scheduling concept where ES = LS but EF and LF…" at bounding box center [475, 272] width 467 height 266
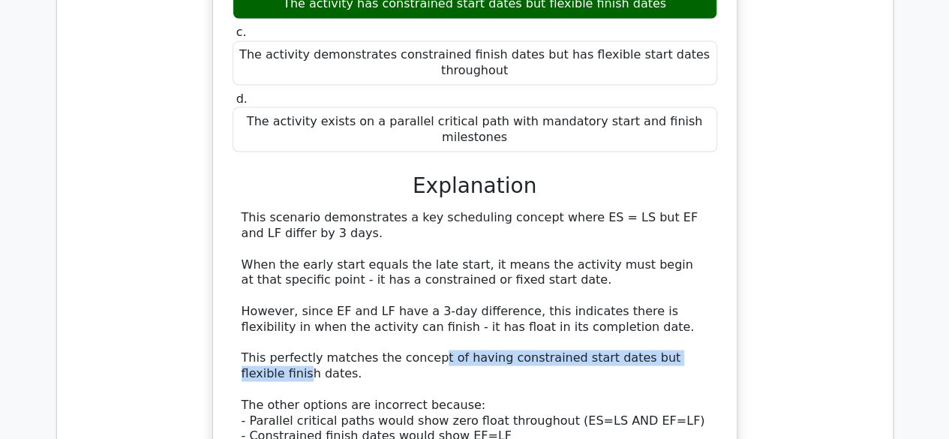
scroll to position [1276, 0]
